Goal: Find contact information: Find contact information

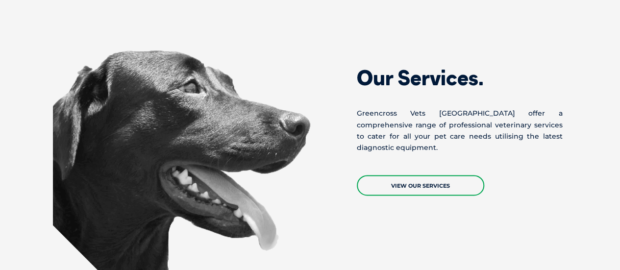
scroll to position [649, 0]
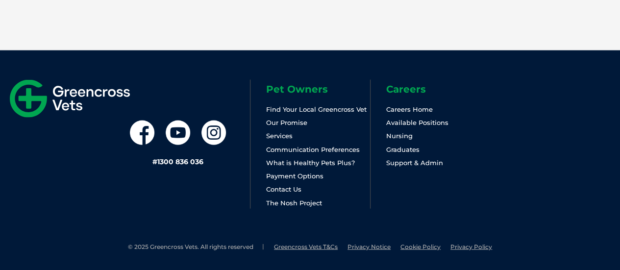
scroll to position [940, 0]
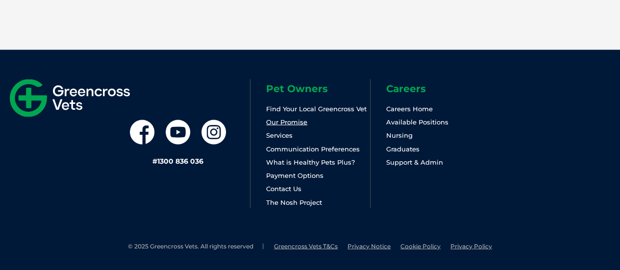
click at [296, 121] on link "Our Promise" at bounding box center [286, 122] width 41 height 8
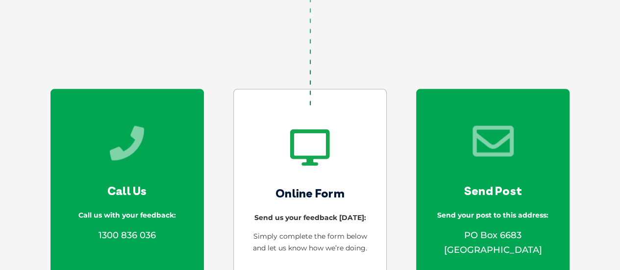
scroll to position [981, 0]
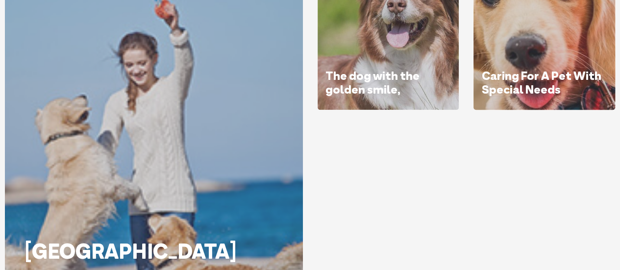
scroll to position [294, 0]
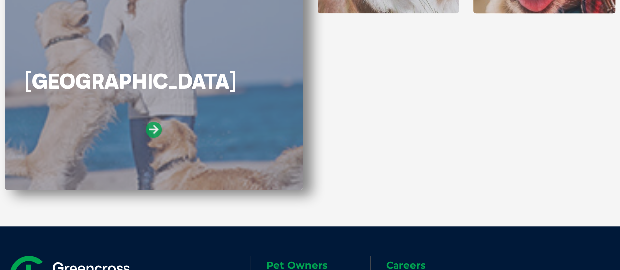
click at [154, 129] on icon at bounding box center [154, 130] width 16 height 16
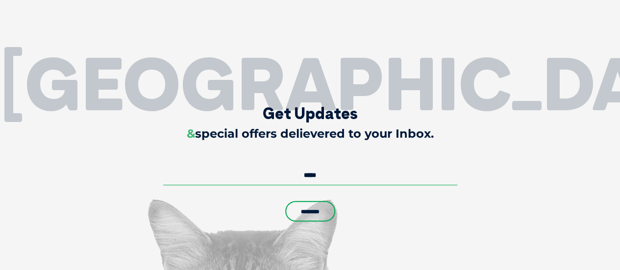
scroll to position [1815, 0]
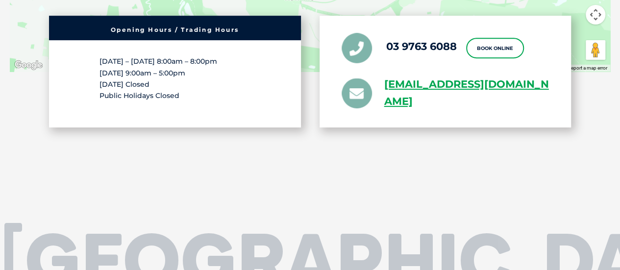
drag, startPoint x: 378, startPoint y: 83, endPoint x: 465, endPoint y: 111, distance: 92.1
click at [469, 111] on div "03 9763 6088 Book Online greencross.studpark@greencrossvet.com.au" at bounding box center [446, 72] width 252 height 112
drag, startPoint x: 463, startPoint y: 46, endPoint x: 388, endPoint y: 50, distance: 74.6
click at [388, 50] on ul "03 9763 6088 Book Online greencross.studpark@greencrossvet.com.au" at bounding box center [446, 71] width 208 height 77
copy link "03 9763 6088"
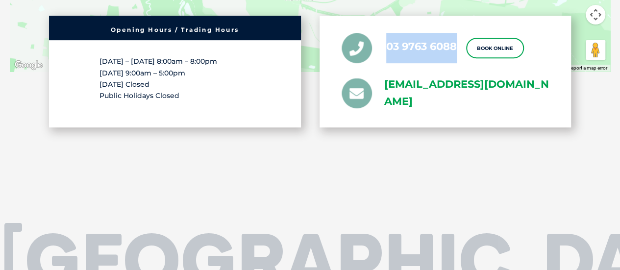
click at [478, 99] on link "greencross.studpark@greencrossvet.com.au" at bounding box center [467, 94] width 165 height 34
drag, startPoint x: 383, startPoint y: 75, endPoint x: 532, endPoint y: 106, distance: 152.4
click at [532, 106] on ul "03 9763 6088 Book Online greencross.studpark@greencrossvet.com.au" at bounding box center [446, 71] width 208 height 77
copy link "greencross.studpark@greencrossvet.com.au"
